Goal: Complete application form

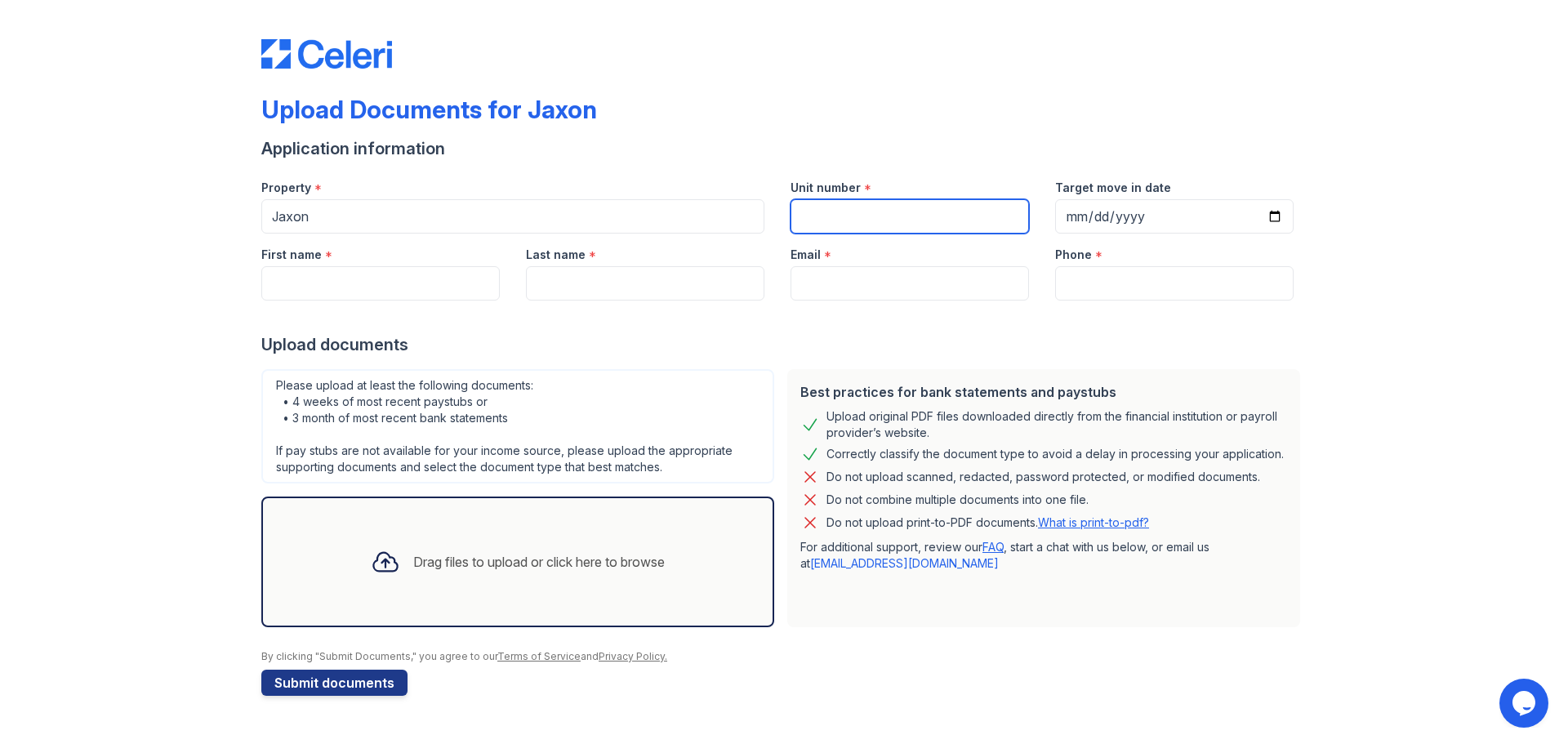
click at [890, 208] on input "Unit number" at bounding box center [910, 217] width 239 height 35
type input "317"
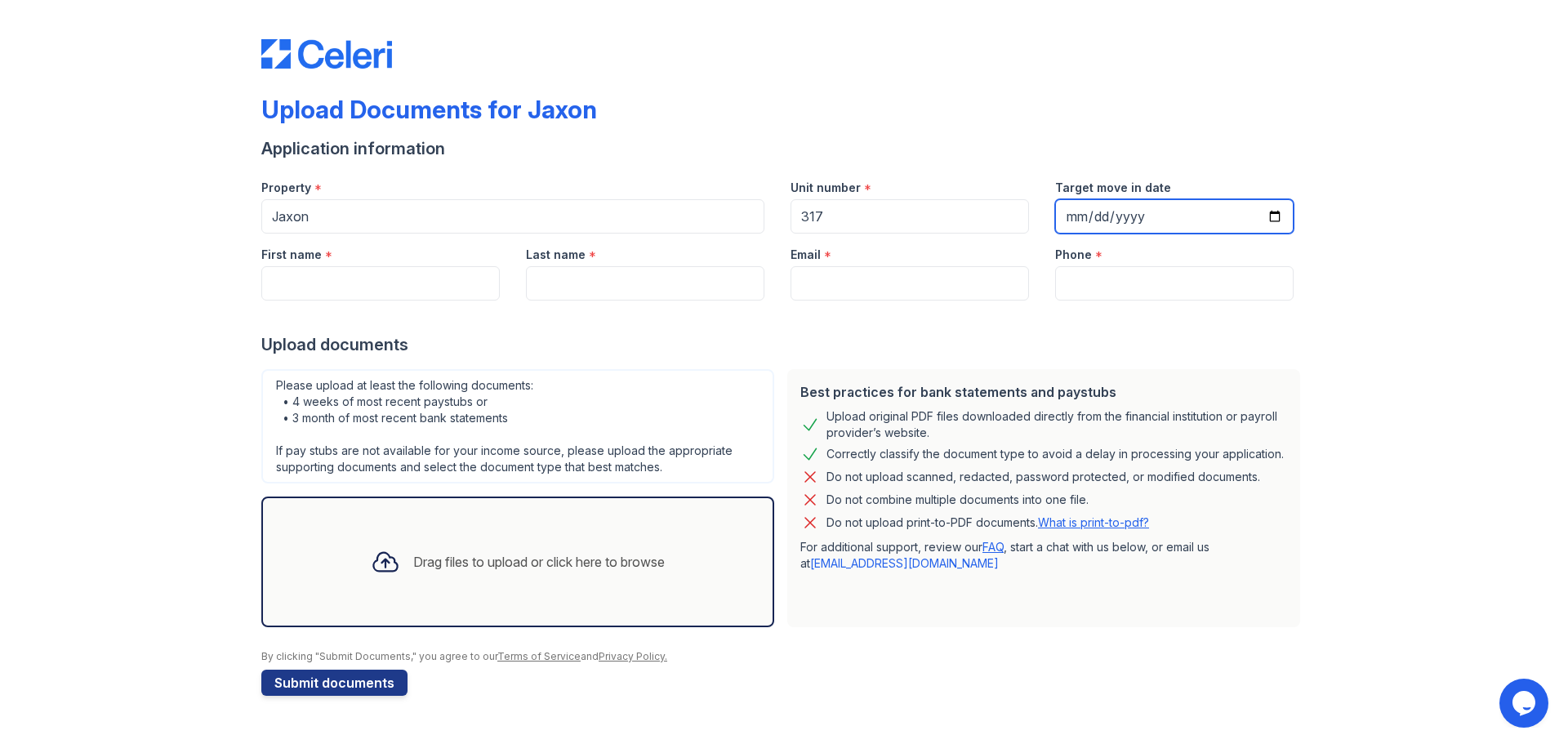
click at [1085, 209] on input "Target move in date" at bounding box center [1174, 217] width 239 height 35
click at [1273, 211] on input "Target move in date" at bounding box center [1174, 217] width 239 height 35
type input "[DATE]"
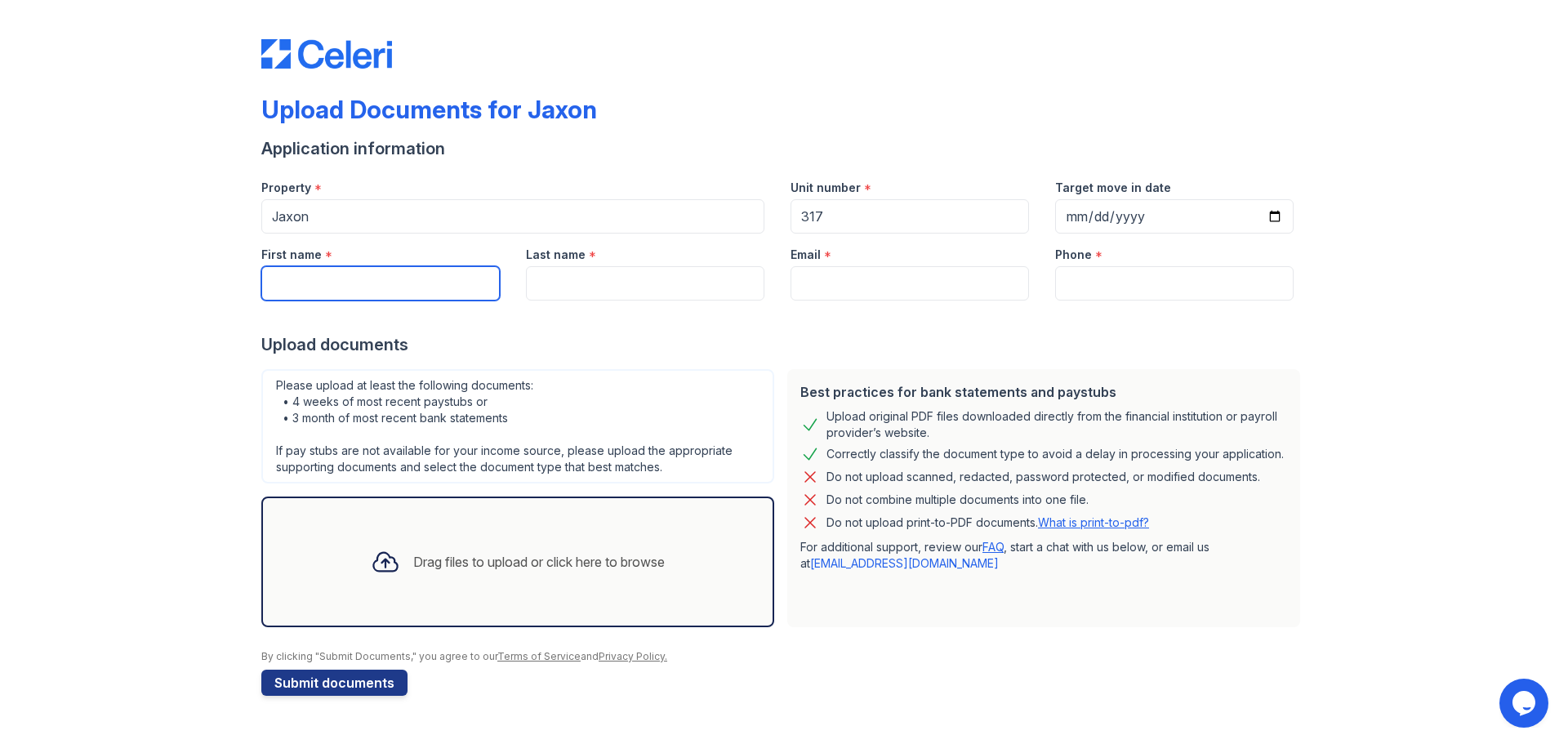
click at [423, 276] on input "First name" at bounding box center [381, 283] width 239 height 35
type input "[PERSON_NAME]"
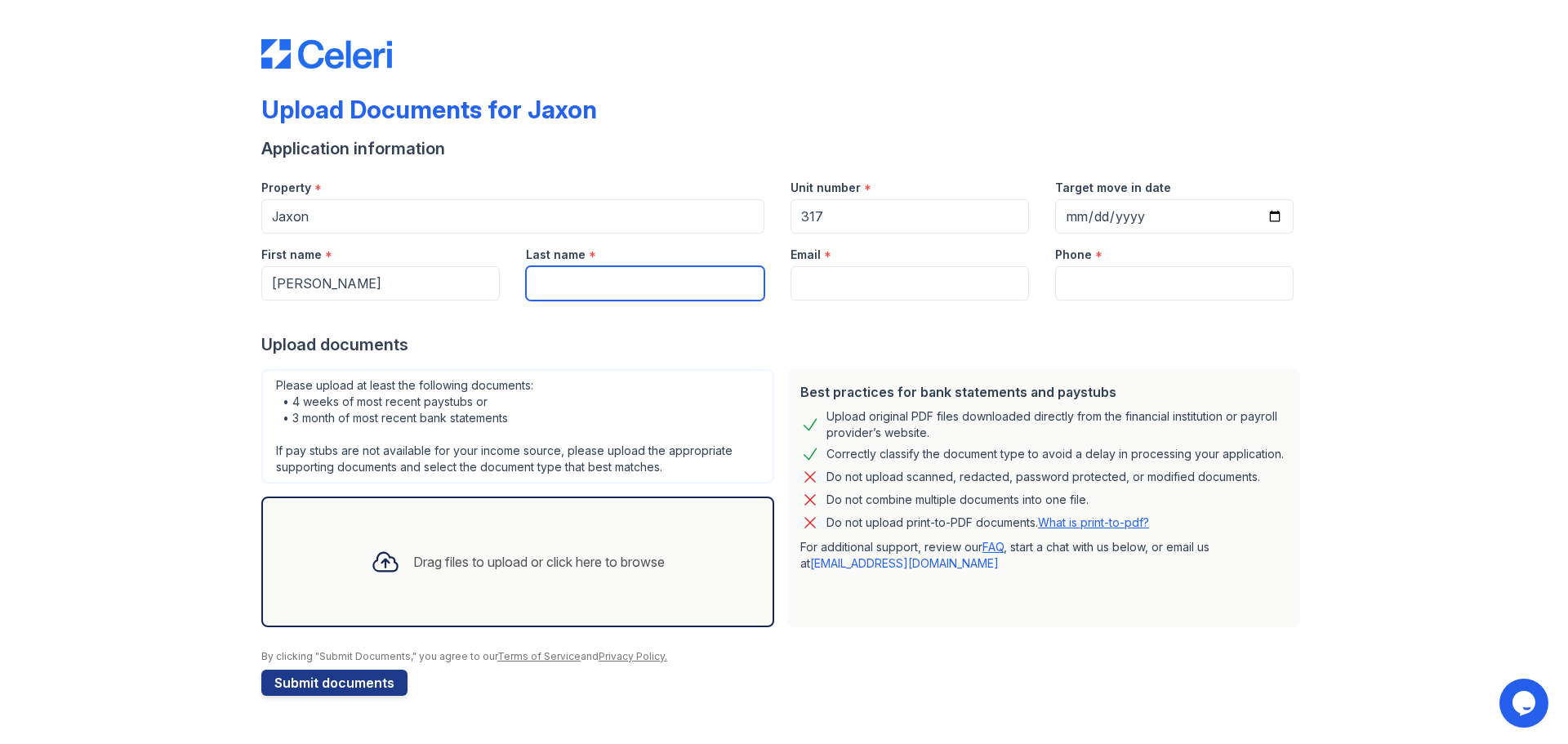
click at [558, 280] on input "Last name" at bounding box center [645, 283] width 239 height 35
type input "[PERSON_NAME]"
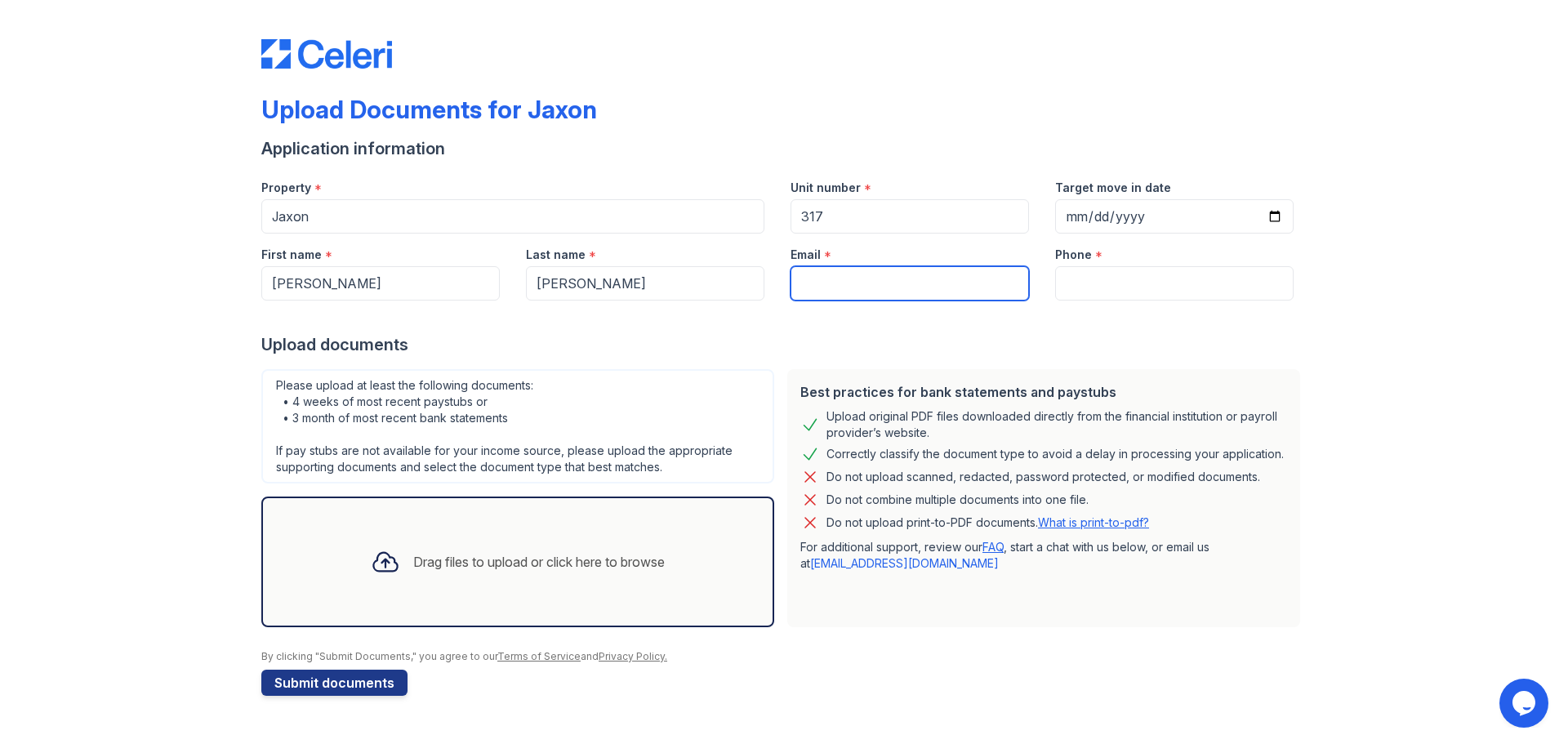
click at [877, 278] on input "Email" at bounding box center [910, 283] width 239 height 35
type input "O"
type input "[EMAIL_ADDRESS][DOMAIN_NAME]"
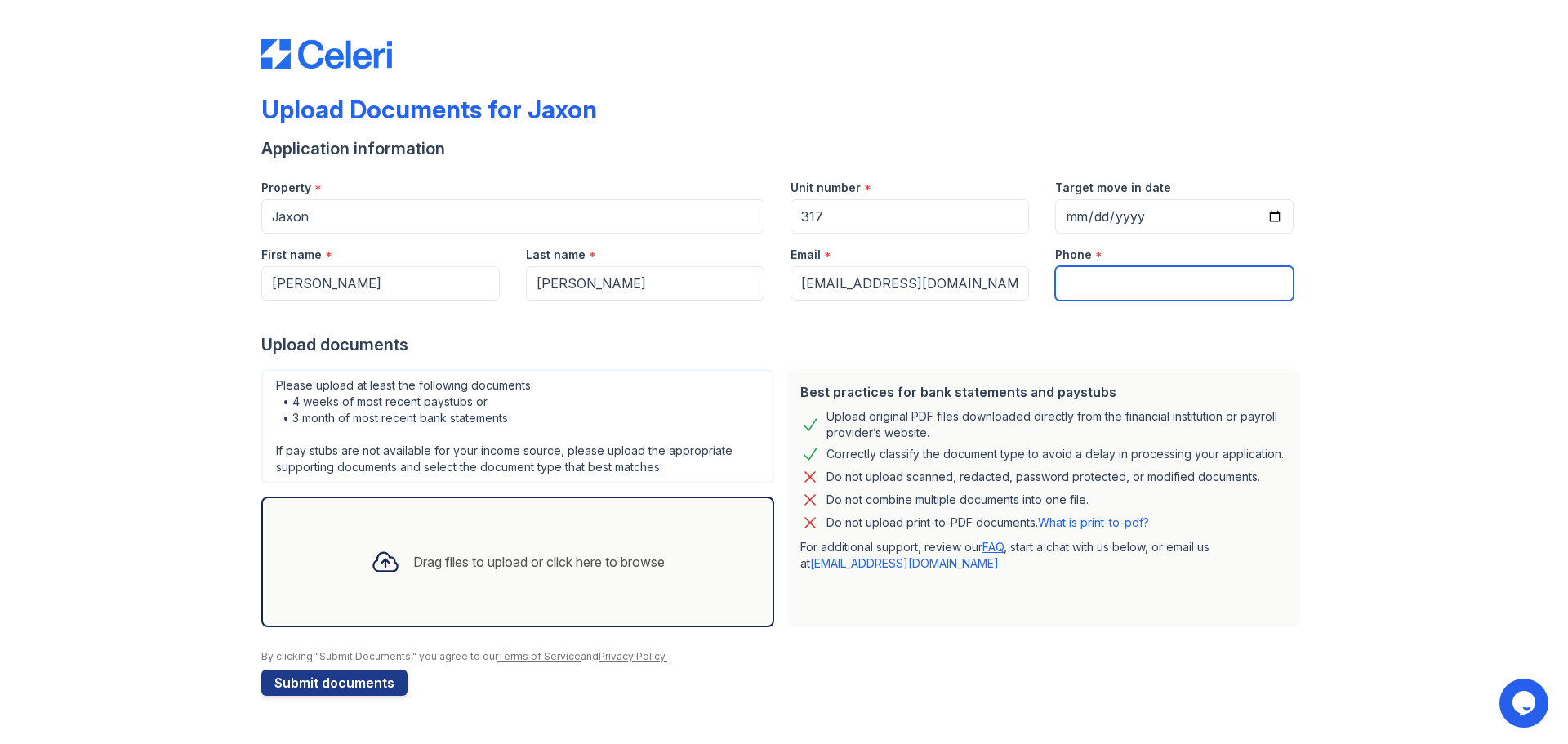
click at [1106, 277] on input "Phone" at bounding box center [1174, 283] width 239 height 35
type input "3209059849"
click at [617, 587] on div "Drag files to upload or click here to browse" at bounding box center [517, 561] width 320 height 56
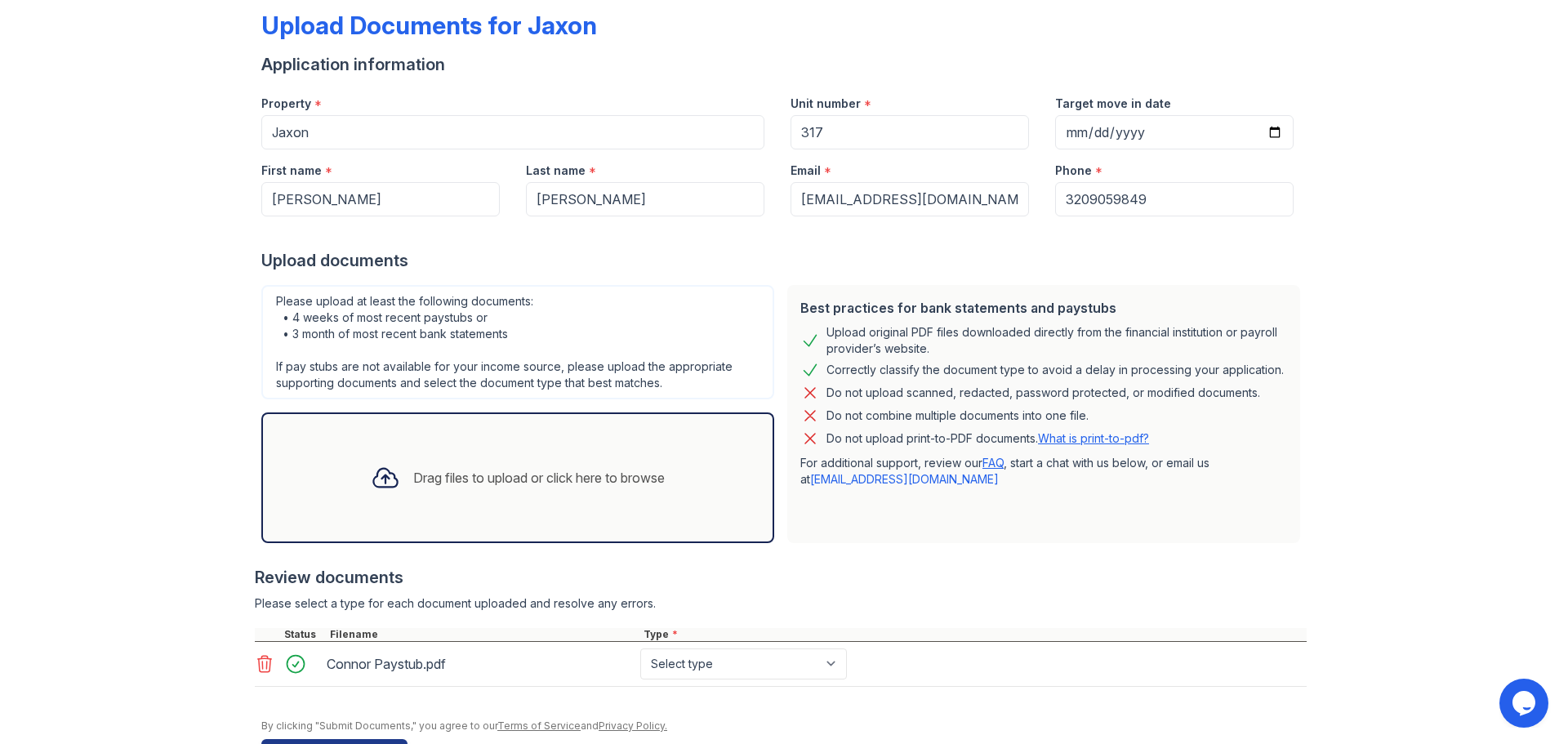
scroll to position [85, 0]
click at [502, 449] on div "Drag files to upload or click here to browse" at bounding box center [517, 476] width 320 height 56
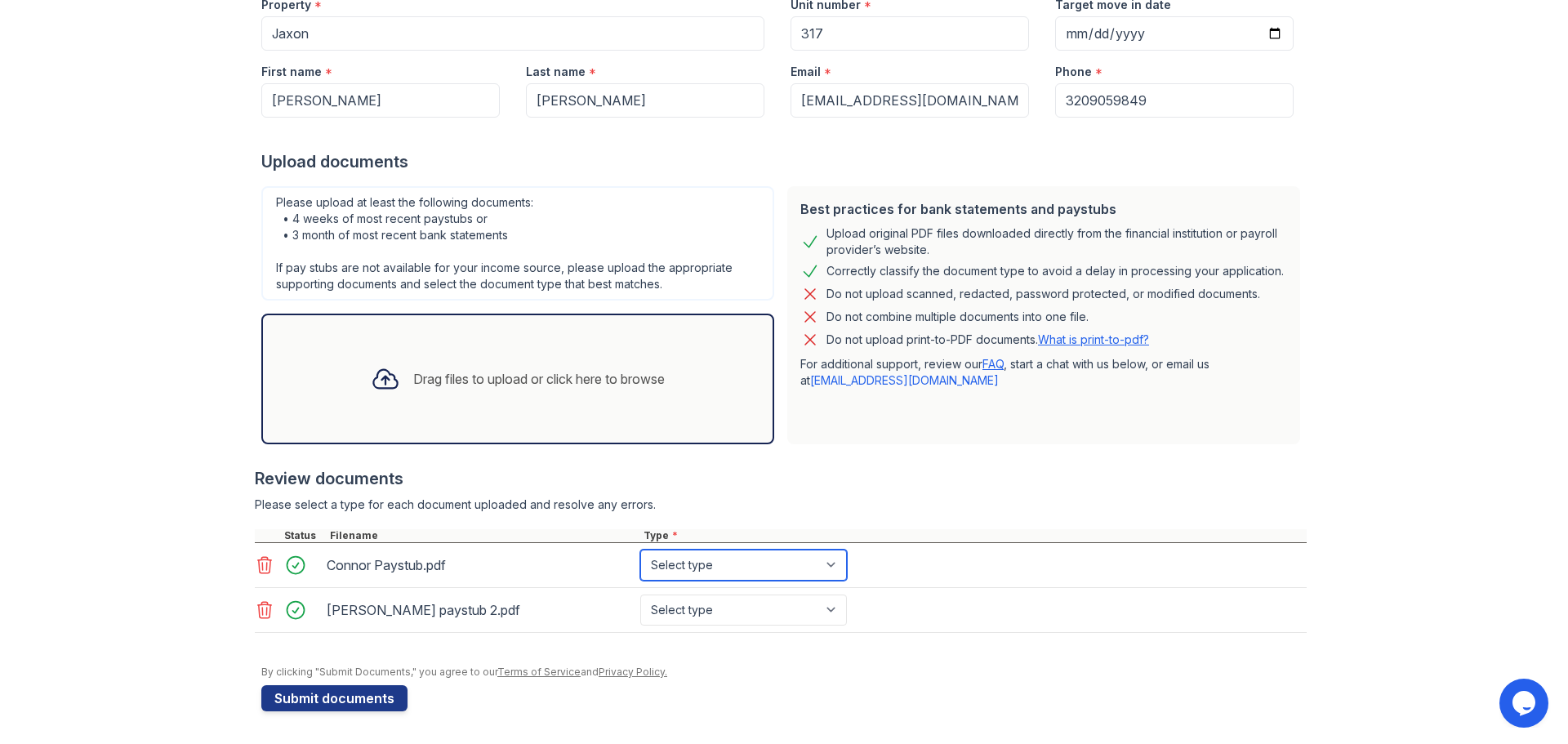
click at [836, 566] on select "Select type Paystub Bank Statement Offer Letter Tax Documents Benefit Award Let…" at bounding box center [743, 565] width 207 height 31
select select "paystub"
click at [640, 549] on select "Select type Paystub Bank Statement Offer Letter Tax Documents Benefit Award Let…" at bounding box center [743, 565] width 207 height 31
drag, startPoint x: 770, startPoint y: 615, endPoint x: 711, endPoint y: 470, distance: 156.5
click at [711, 470] on div "Review documents Please select a type for each document uploaded and resolve an…" at bounding box center [780, 550] width 1052 height 199
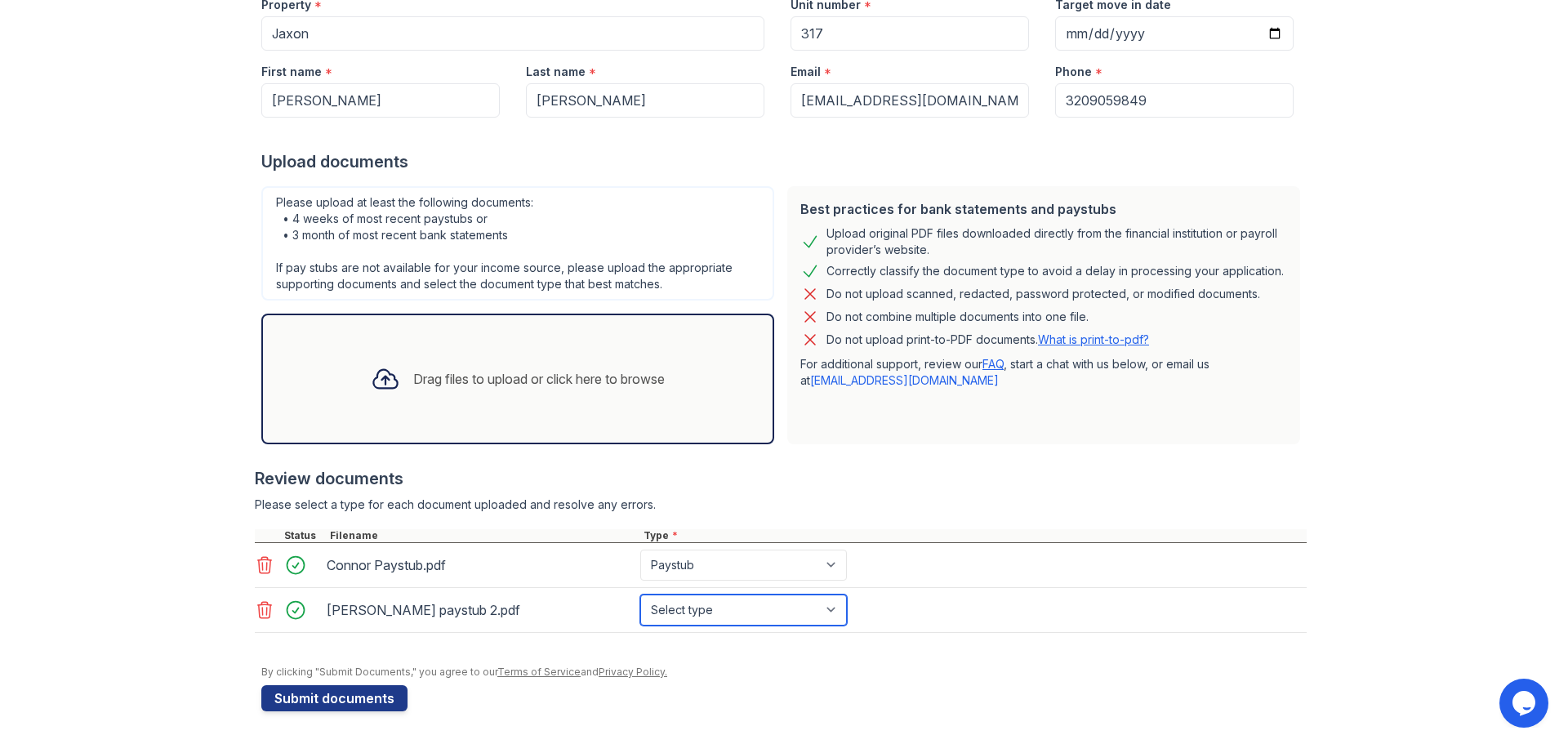
select select "paystub"
click at [640, 595] on select "Select type Paystub Bank Statement Offer Letter Tax Documents Benefit Award Let…" at bounding box center [743, 610] width 207 height 31
click at [322, 698] on button "Submit documents" at bounding box center [334, 698] width 147 height 26
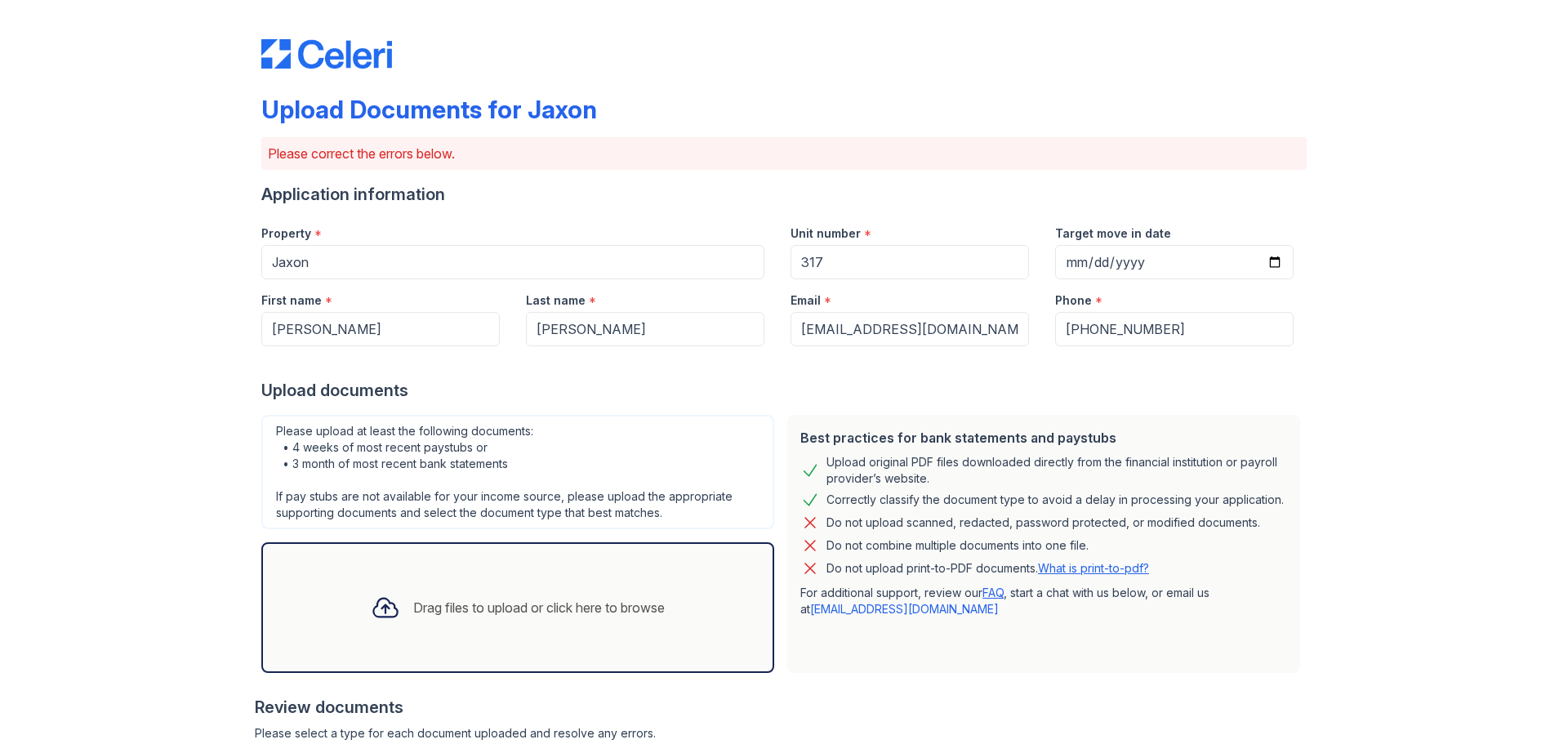
scroll to position [245, 0]
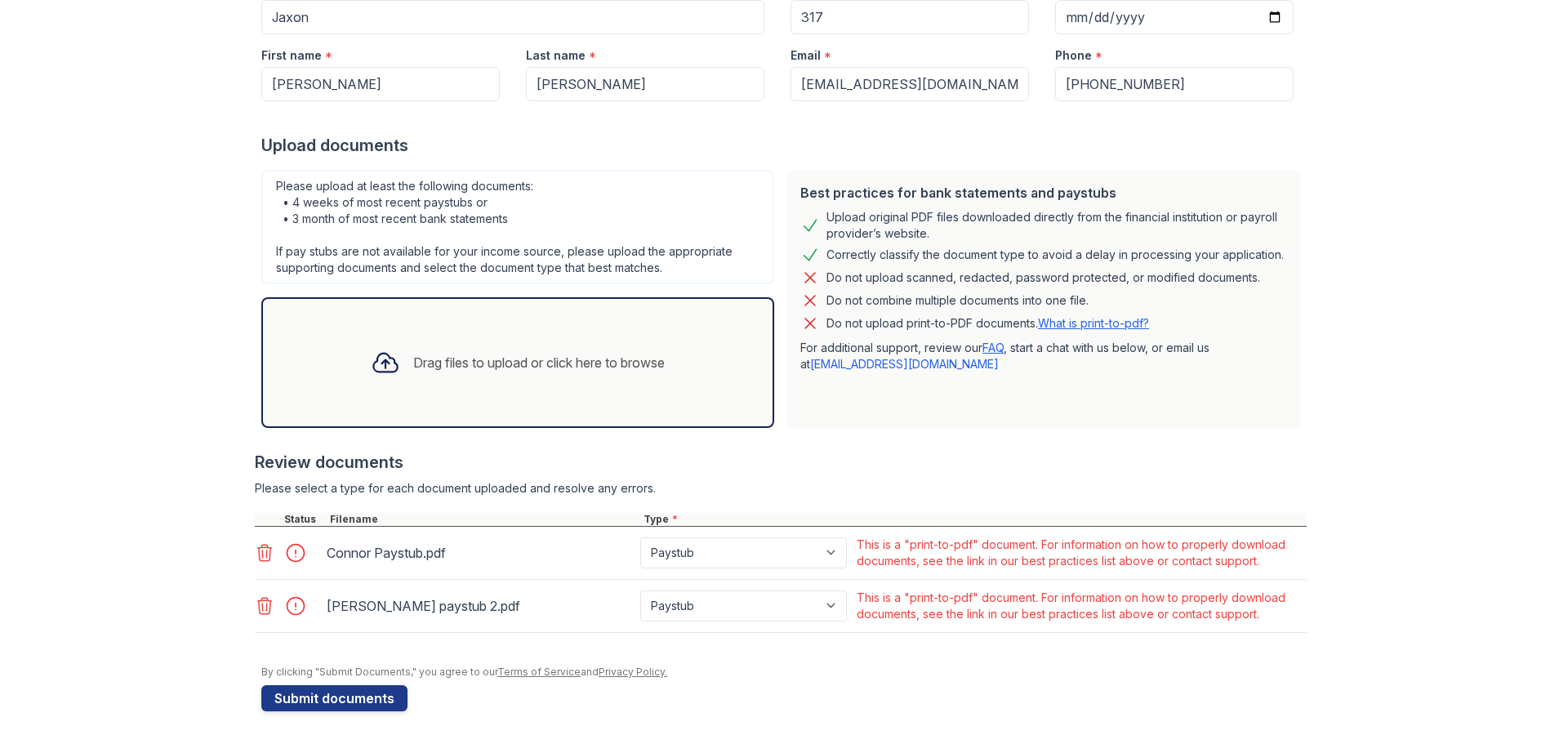
click at [851, 684] on form "Application information Property * [GEOGRAPHIC_DATA] Unit number * 317 Target m…" at bounding box center [784, 324] width 1045 height 773
drag, startPoint x: 247, startPoint y: 554, endPoint x: 265, endPoint y: 549, distance: 18.7
click at [265, 549] on div "Upload Documents for Jaxon Please correct the errors below. Application informa…" at bounding box center [784, 250] width 1515 height 989
click at [265, 549] on icon at bounding box center [264, 553] width 14 height 16
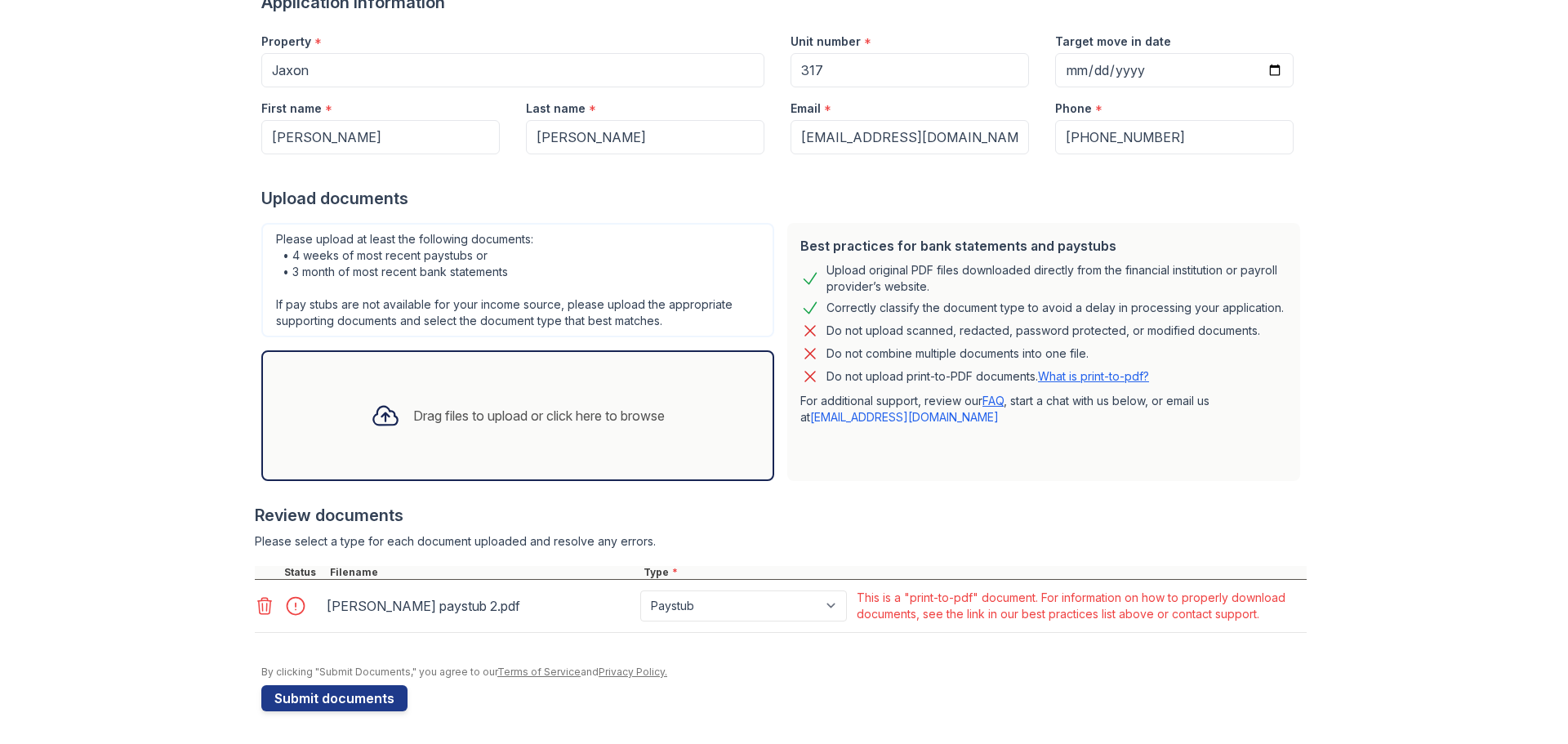
click at [255, 605] on icon at bounding box center [265, 606] width 20 height 20
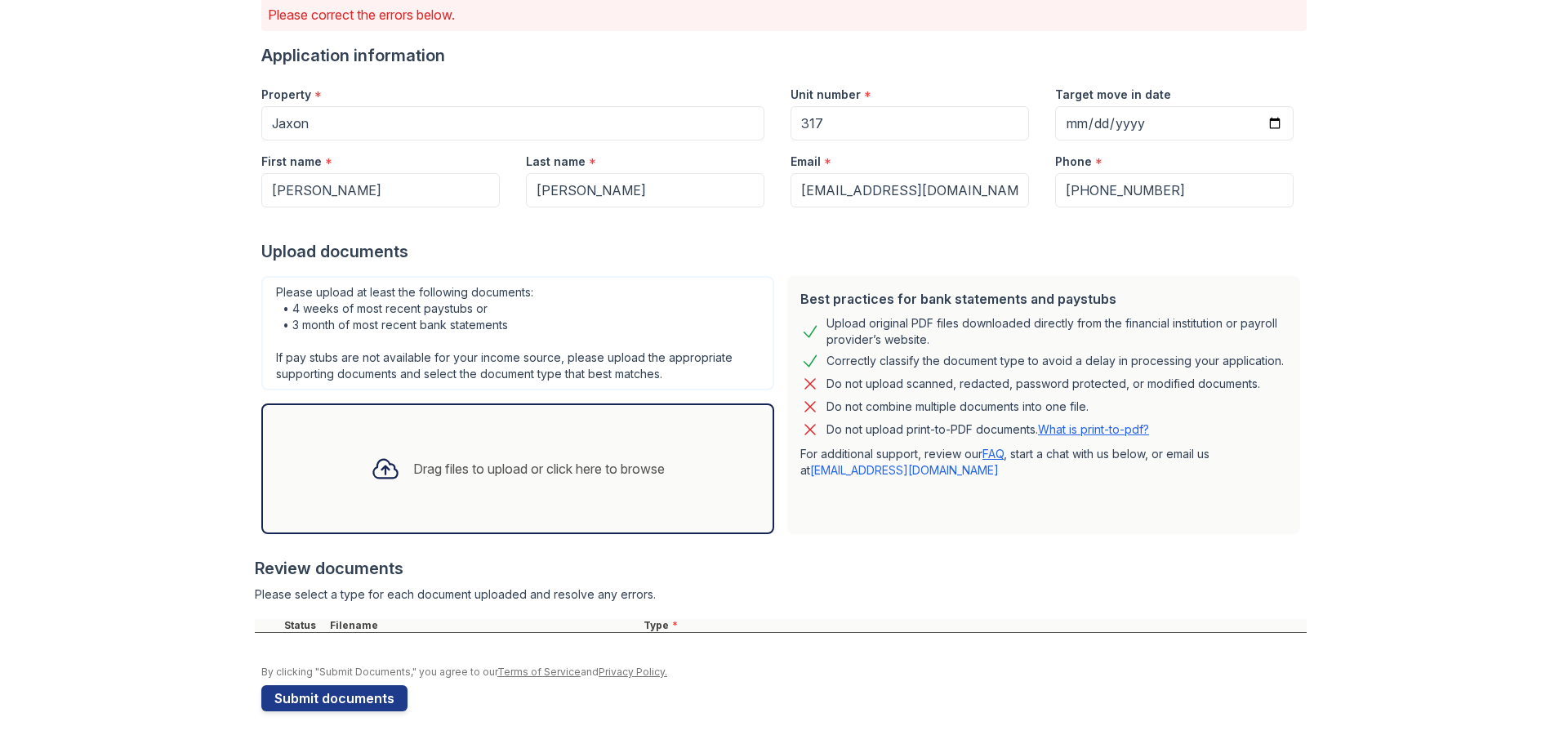
click at [413, 450] on div "Drag files to upload or click here to browse" at bounding box center [517, 468] width 320 height 56
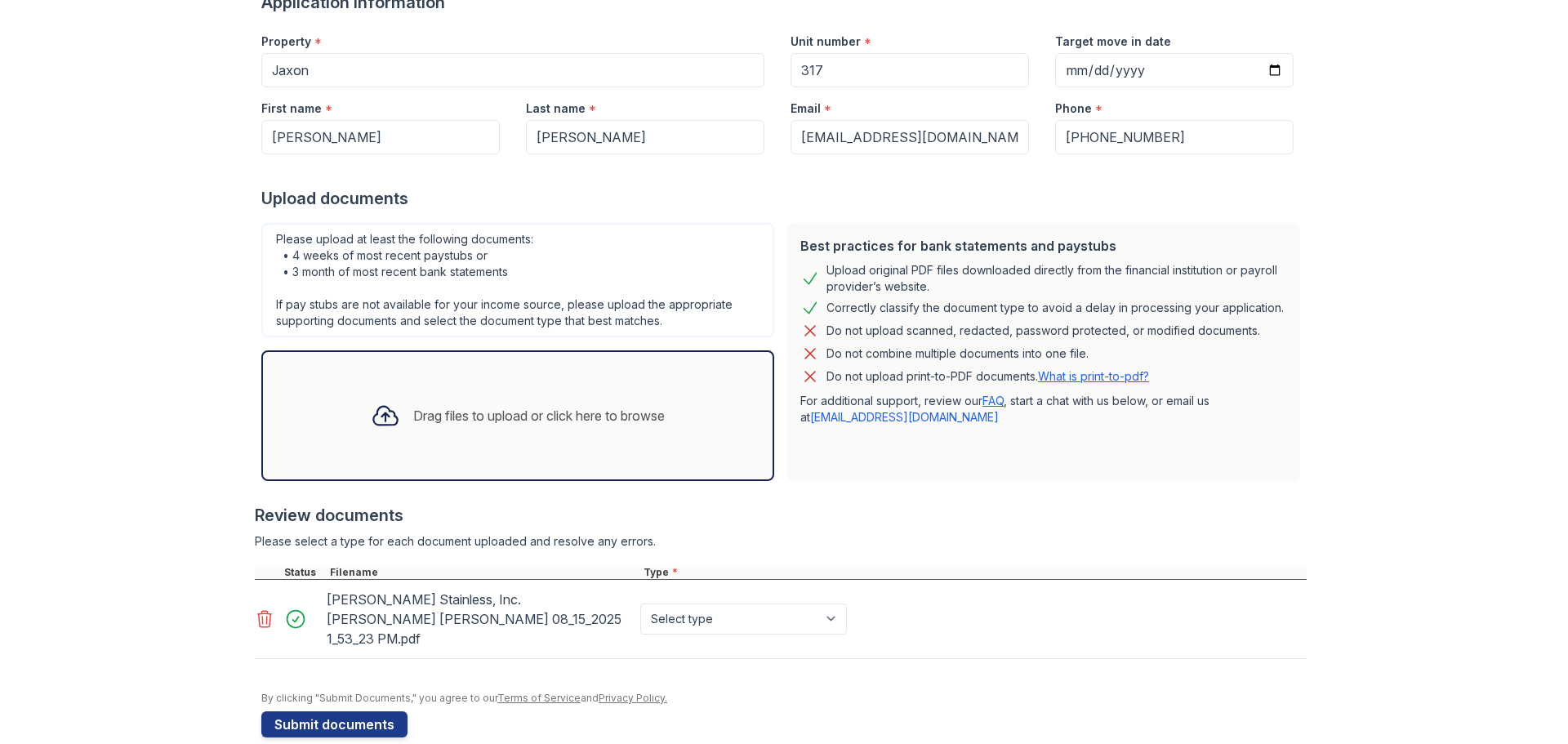
click at [414, 398] on div "Drag files to upload or click here to browse" at bounding box center [517, 415] width 320 height 56
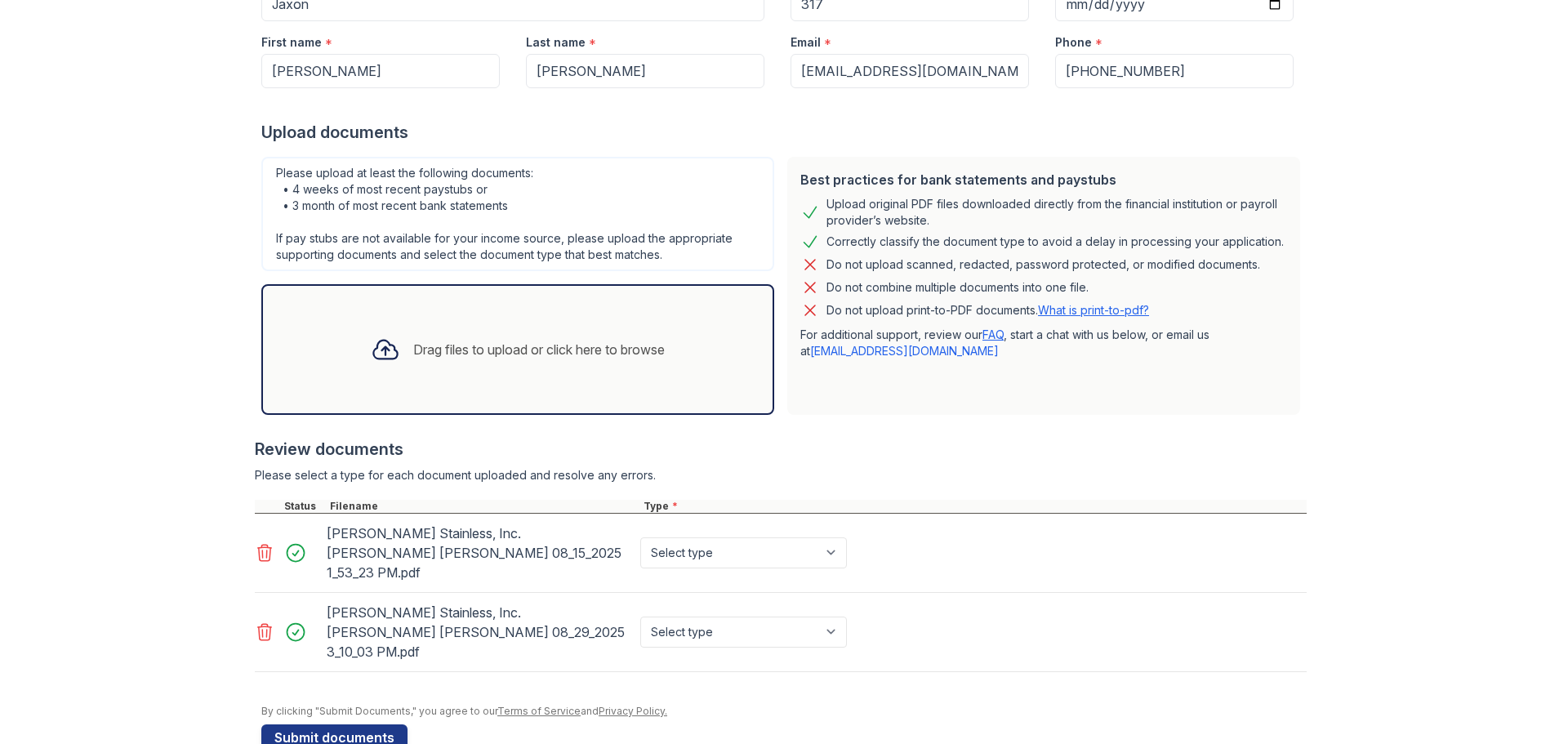
scroll to position [257, 0]
click at [375, 726] on button "Submit documents" at bounding box center [334, 739] width 147 height 26
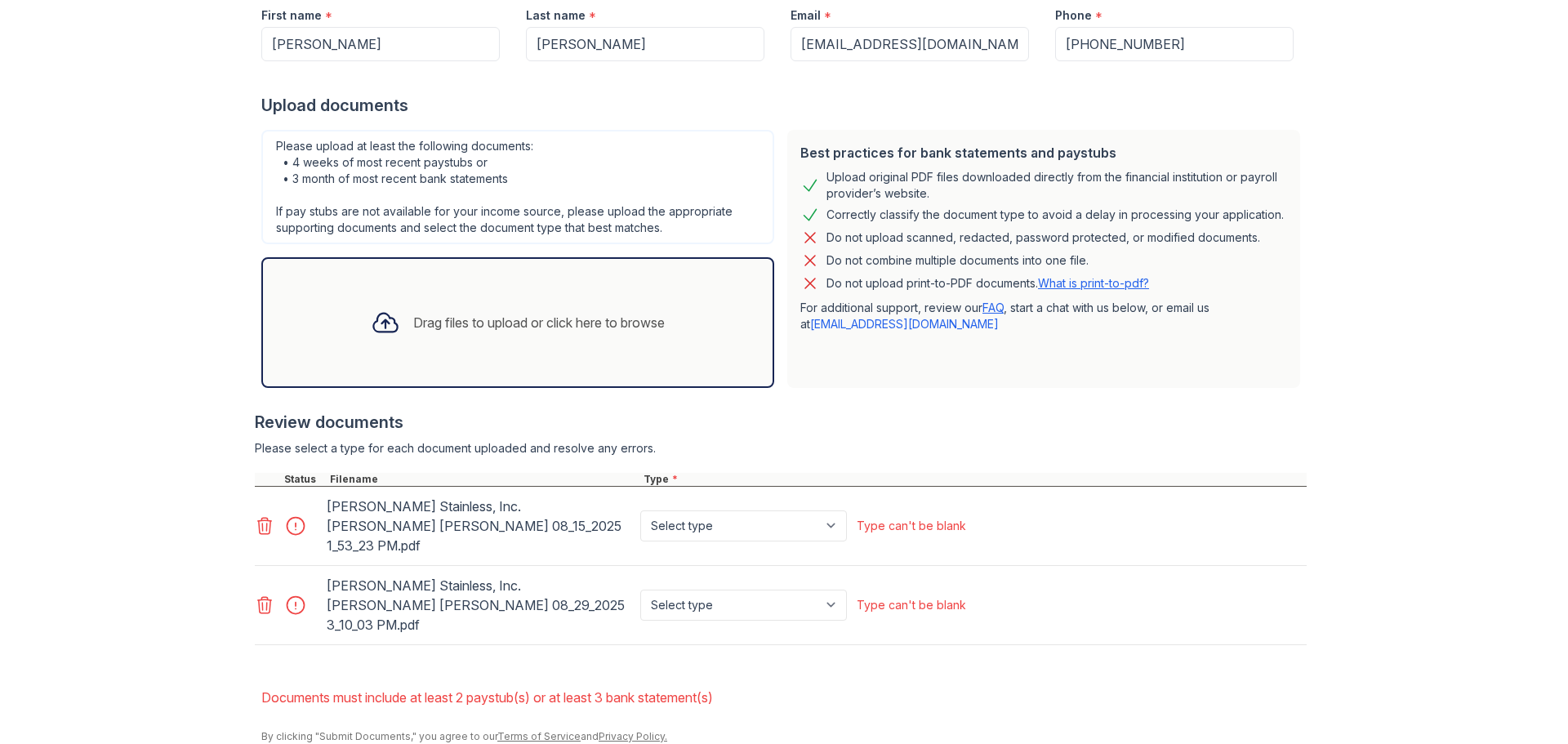
scroll to position [311, 0]
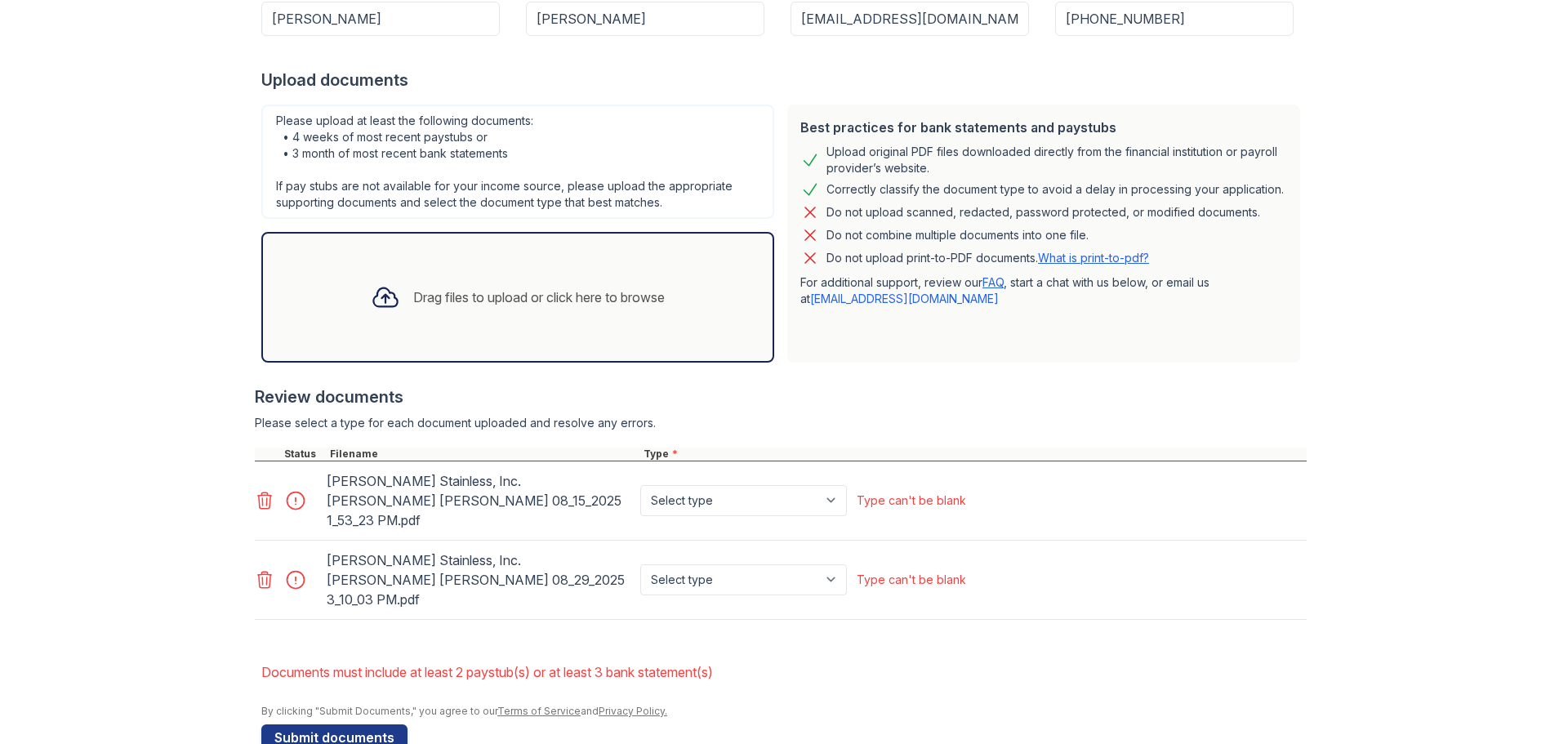
click at [821, 470] on div "Select type Paystub Bank Statement Offer Letter Tax Documents Benefit Award Let…" at bounding box center [745, 501] width 217 height 66
click at [838, 485] on select "Select type Paystub Bank Statement Offer Letter Tax Documents Benefit Award Let…" at bounding box center [743, 501] width 207 height 31
select select "paystub"
click at [640, 485] on select "Select type Paystub Bank Statement Offer Letter Tax Documents Benefit Award Let…" at bounding box center [743, 501] width 207 height 31
click at [778, 565] on select "Select type Paystub Bank Statement Offer Letter Tax Documents Benefit Award Let…" at bounding box center [743, 580] width 207 height 31
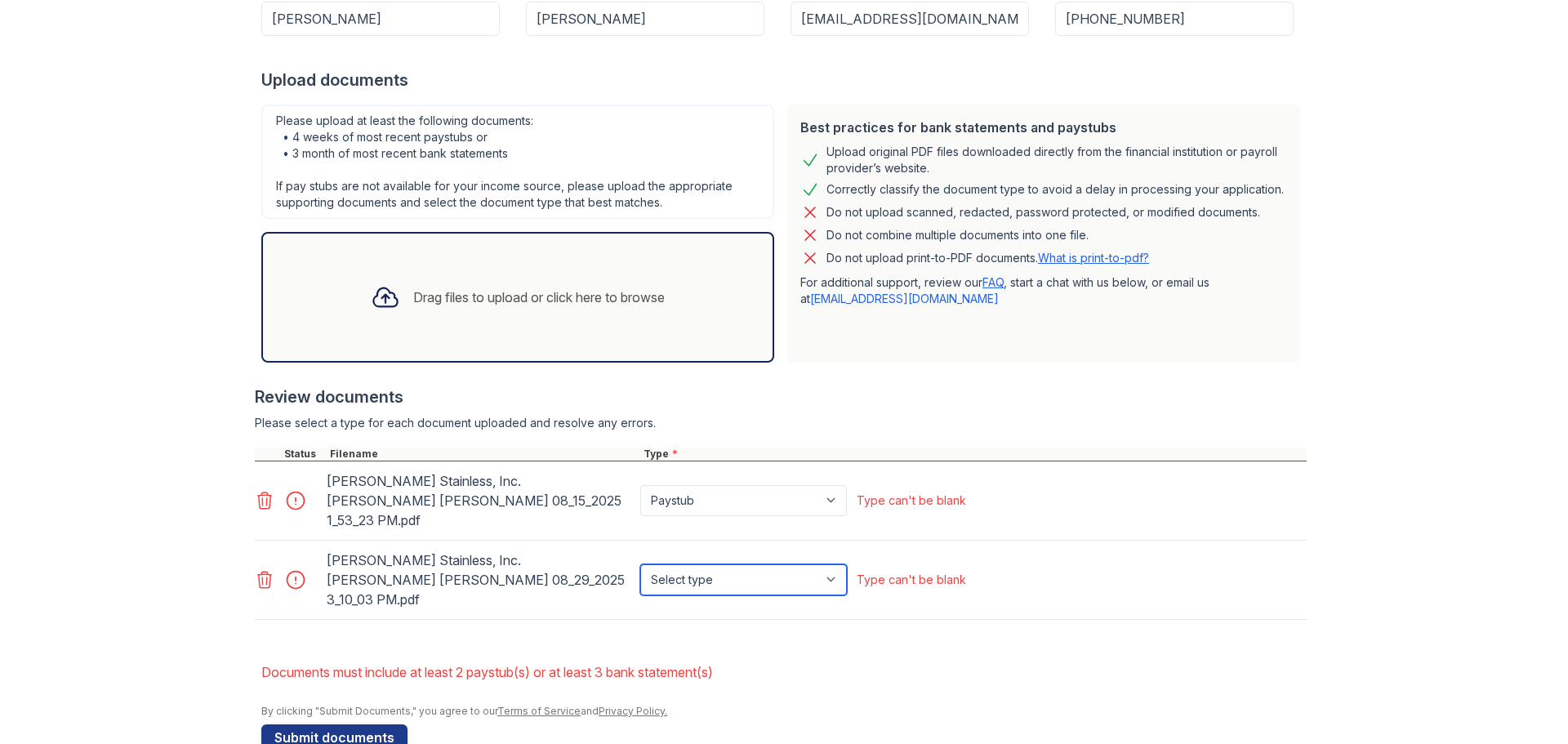
select select "paystub"
click at [640, 565] on select "Select type Paystub Bank Statement Offer Letter Tax Documents Benefit Award Let…" at bounding box center [743, 580] width 207 height 31
click at [333, 724] on button "Submit documents" at bounding box center [334, 737] width 147 height 26
